Goal: Task Accomplishment & Management: Use online tool/utility

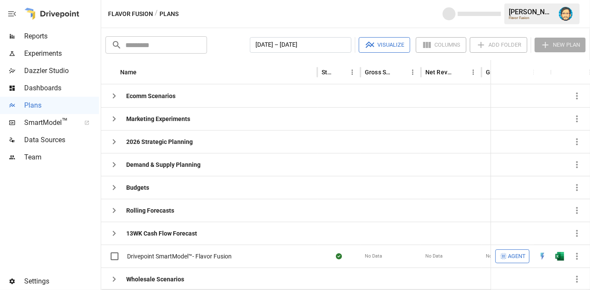
click at [7, 13] on icon "button" at bounding box center [12, 14] width 10 height 10
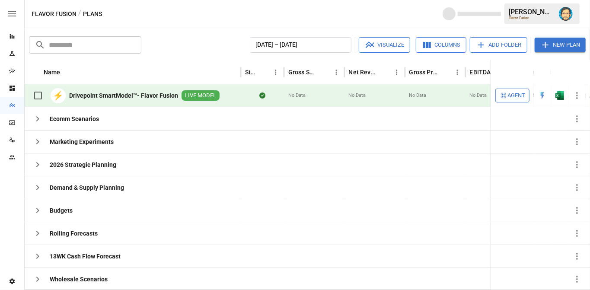
click at [14, 13] on icon "button" at bounding box center [12, 13] width 8 height 5
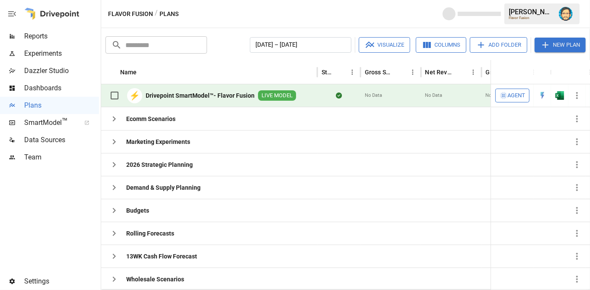
click at [14, 13] on icon "button" at bounding box center [12, 13] width 8 height 5
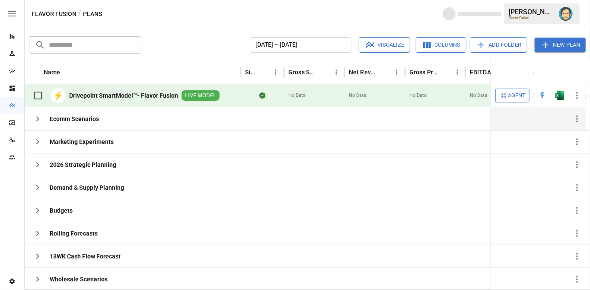
click at [40, 114] on icon "button" at bounding box center [37, 119] width 10 height 10
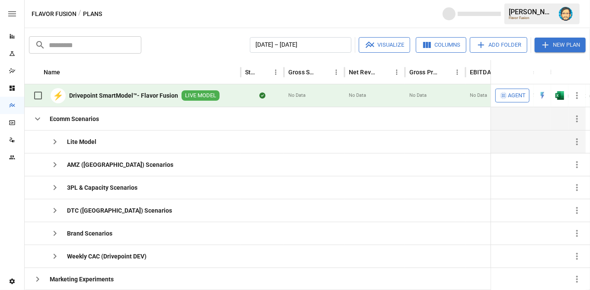
click at [57, 139] on icon "button" at bounding box center [55, 141] width 10 height 10
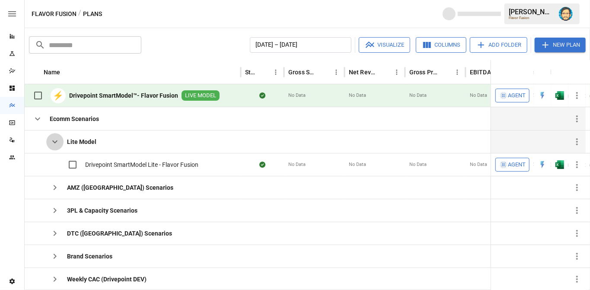
click at [57, 139] on icon "button" at bounding box center [55, 141] width 10 height 10
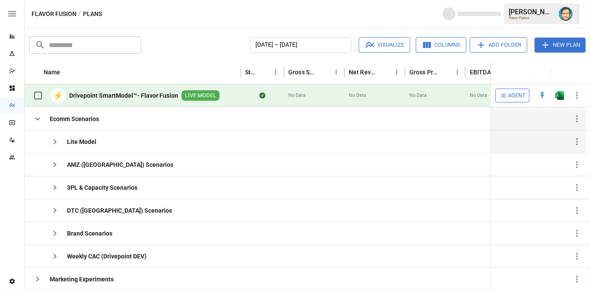
click at [33, 117] on icon "button" at bounding box center [37, 119] width 10 height 10
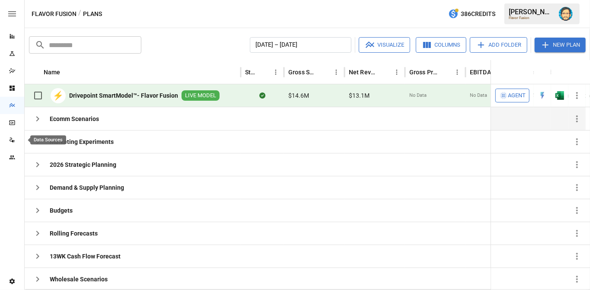
click at [11, 139] on icon "Data Sources" at bounding box center [11, 140] width 3 height 4
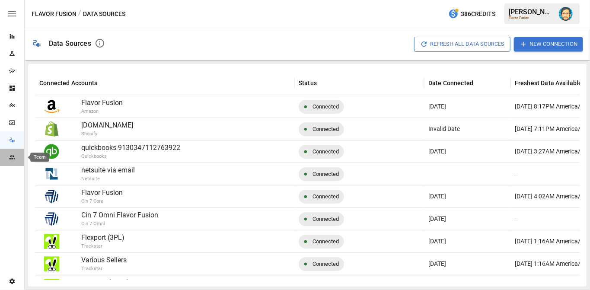
click at [12, 158] on icon "Team" at bounding box center [12, 157] width 7 height 7
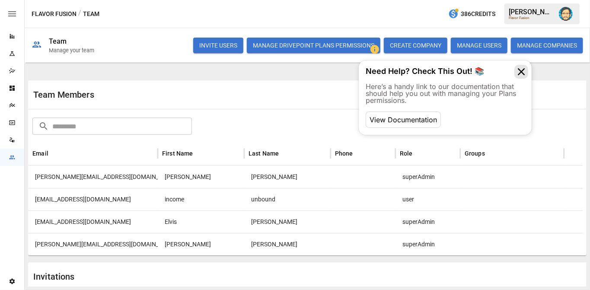
click at [521, 72] on icon at bounding box center [521, 72] width 14 height 14
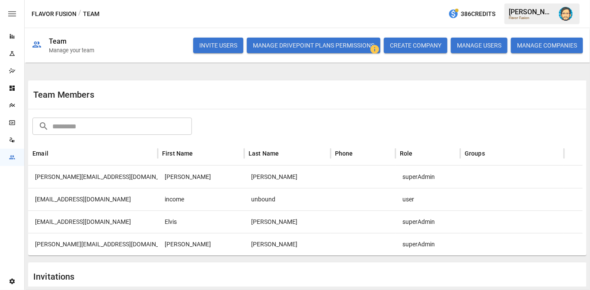
click at [13, 279] on icon "Settings" at bounding box center [12, 282] width 5 height 6
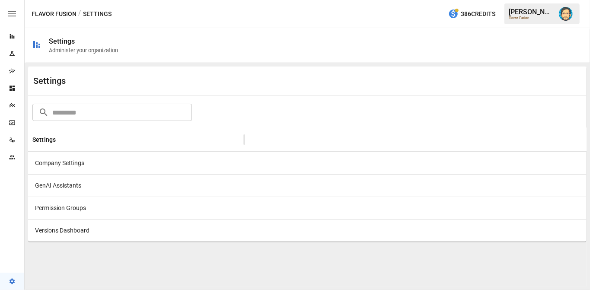
click at [118, 206] on div "Permission Groups" at bounding box center [136, 208] width 216 height 22
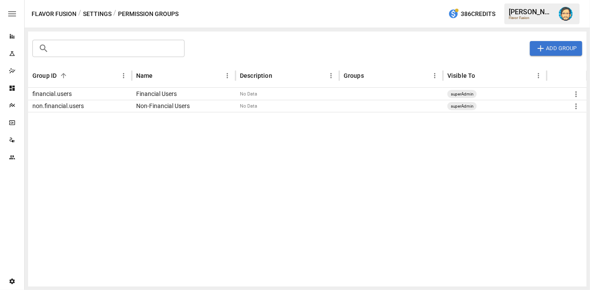
click at [71, 94] on div "financial.users" at bounding box center [80, 94] width 104 height 12
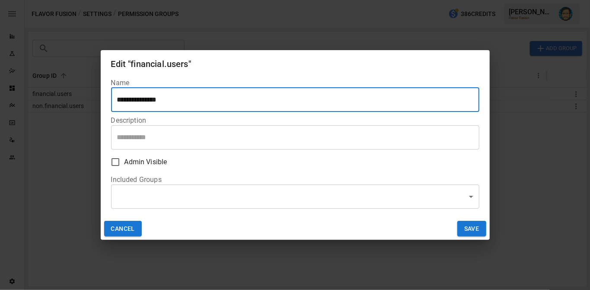
click at [127, 227] on button "CANCEL" at bounding box center [123, 229] width 38 height 16
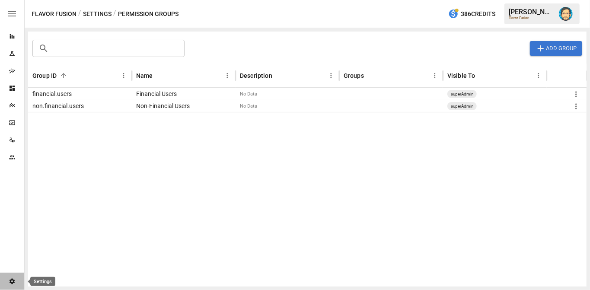
click at [14, 279] on icon "Settings" at bounding box center [12, 282] width 5 height 6
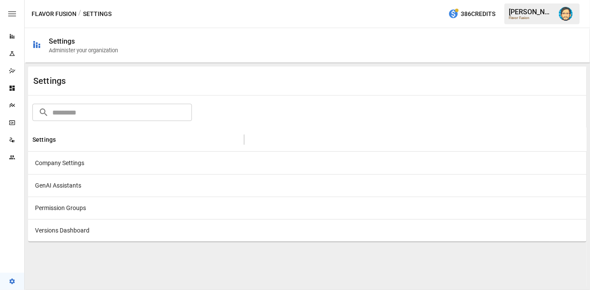
click at [92, 227] on div "Versions Dashboard" at bounding box center [136, 230] width 216 height 22
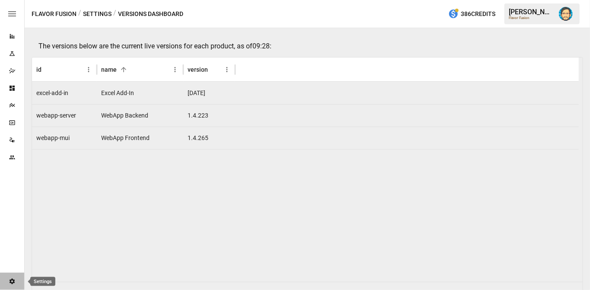
click at [12, 279] on icon "Settings" at bounding box center [12, 282] width 5 height 6
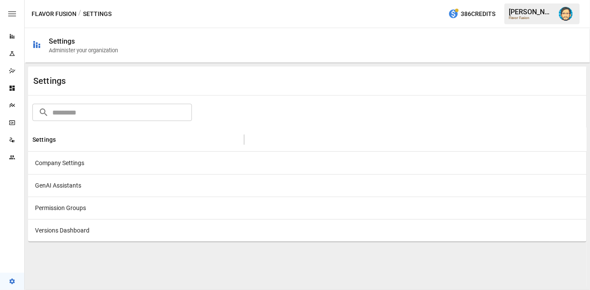
click at [101, 162] on div "Company Settings" at bounding box center [136, 163] width 216 height 22
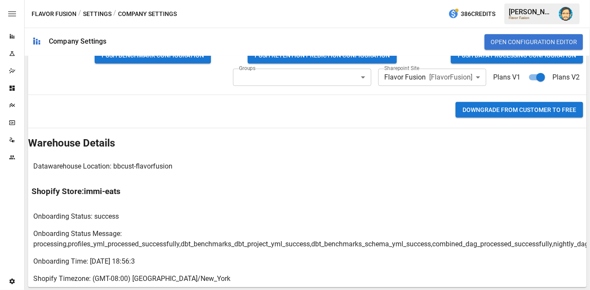
scroll to position [551, 0]
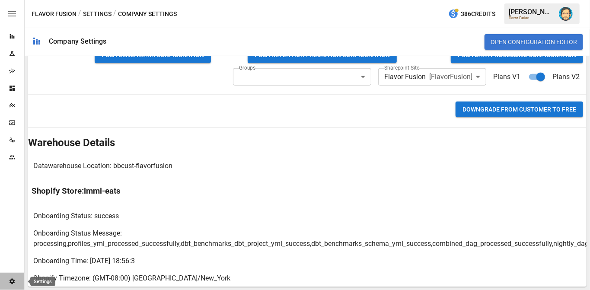
click at [9, 279] on icon "Settings" at bounding box center [12, 281] width 7 height 7
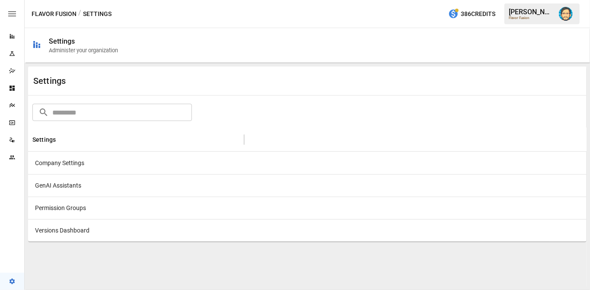
click at [84, 163] on div "Company Settings" at bounding box center [136, 163] width 216 height 22
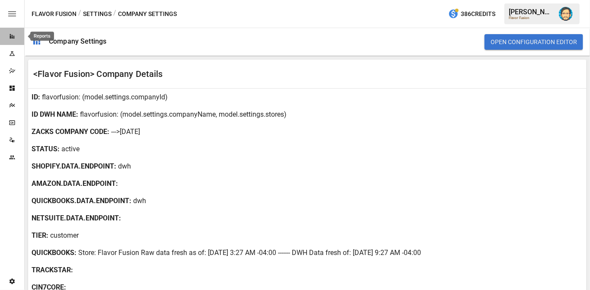
click at [12, 36] on icon "Reports" at bounding box center [12, 36] width 7 height 7
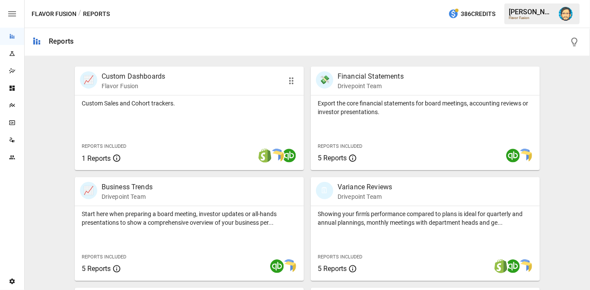
scroll to position [171, 0]
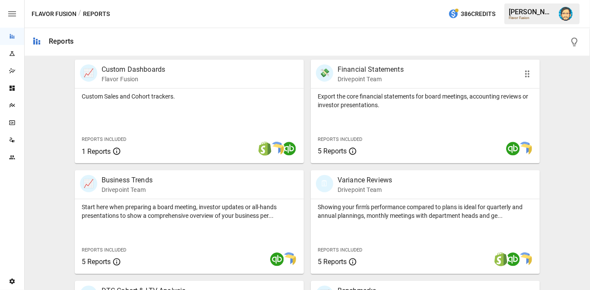
click at [380, 108] on p "Export the core financial statements for board meetings, accounting reviews or …" at bounding box center [424, 100] width 215 height 17
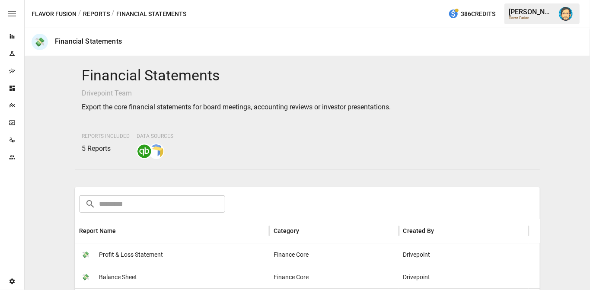
click at [166, 249] on div "💸 Profit & Loss Statement" at bounding box center [172, 254] width 194 height 22
